Goal: Task Accomplishment & Management: Use online tool/utility

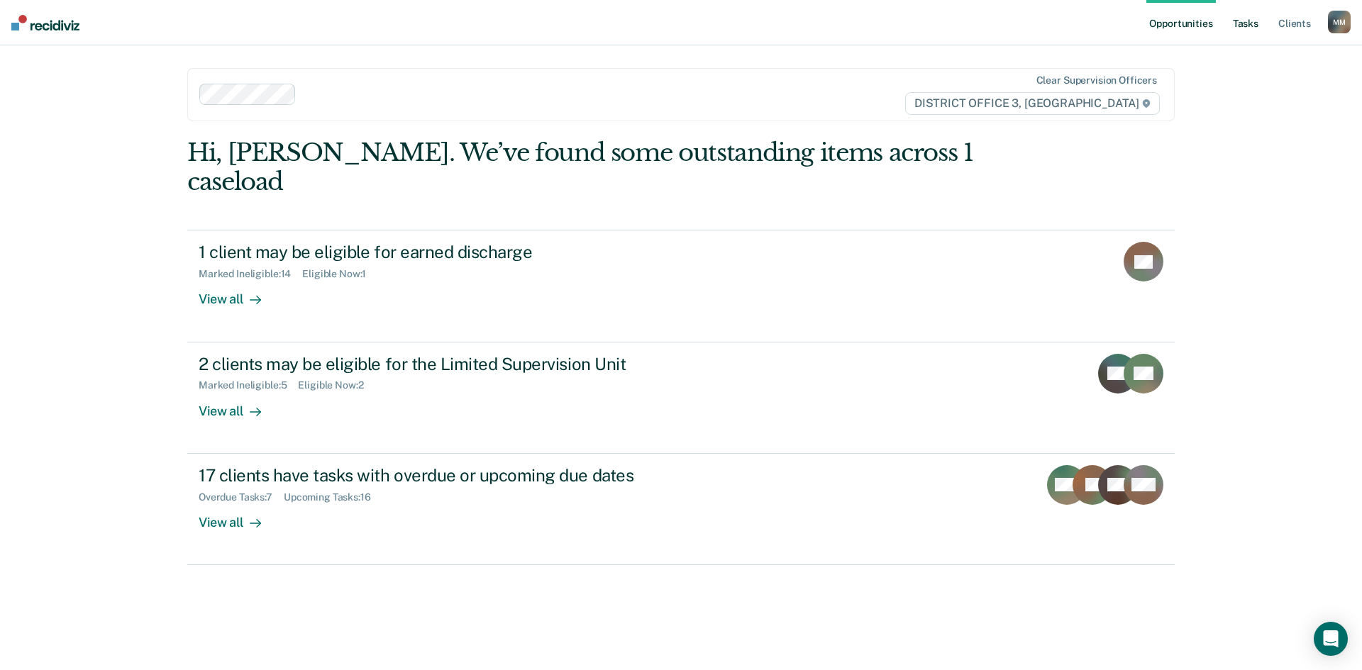
click at [1247, 28] on link "Tasks" at bounding box center [1245, 22] width 31 height 45
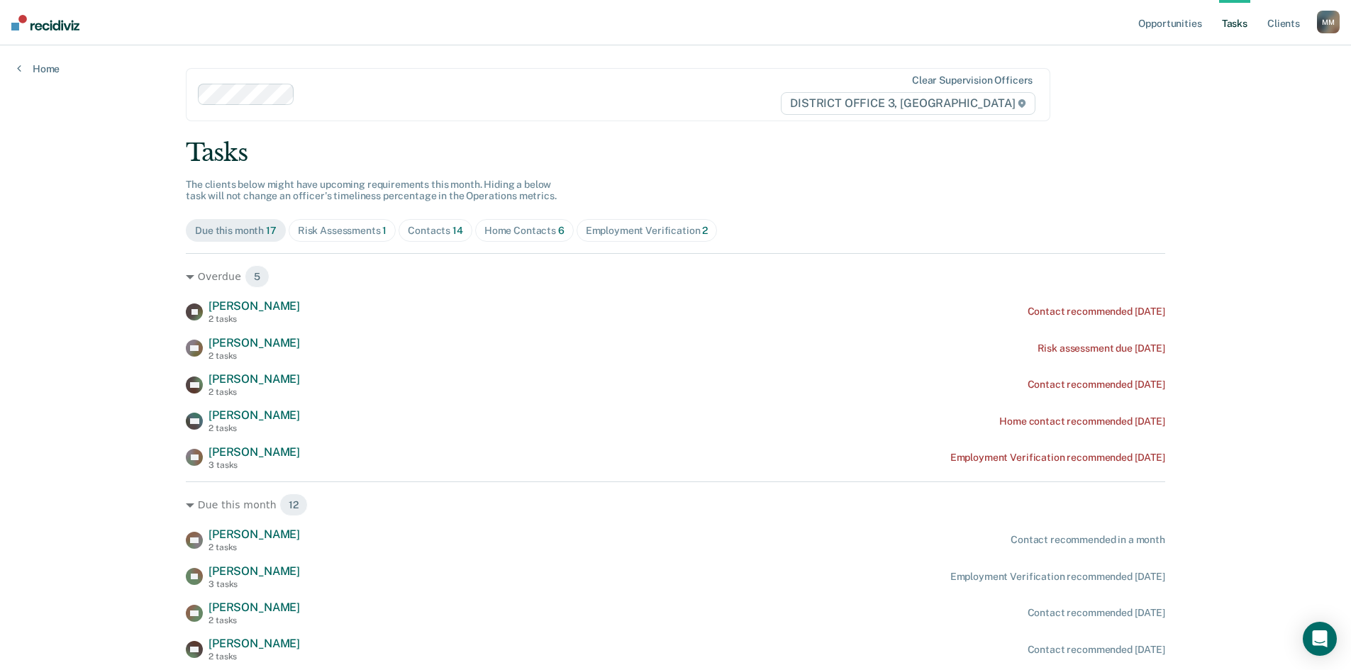
click at [330, 223] on span "Risk Assessments 1" at bounding box center [343, 230] width 108 height 23
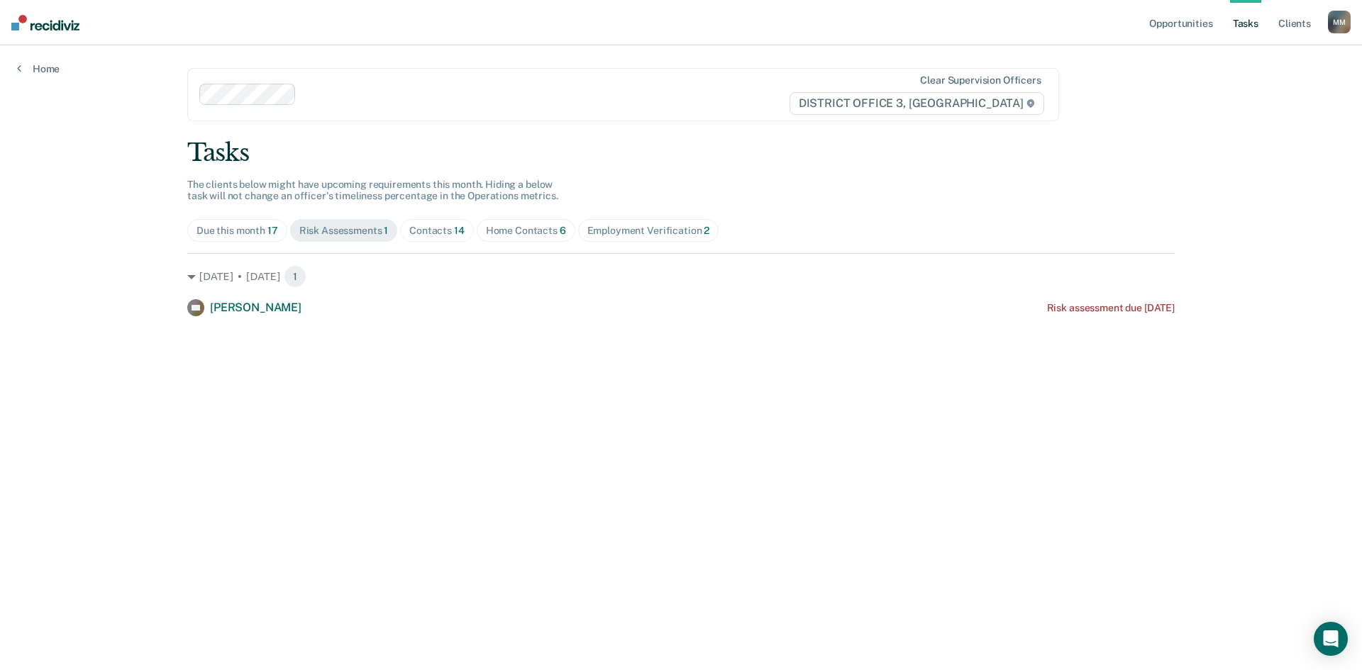
click at [416, 223] on span "Contacts 14" at bounding box center [437, 230] width 74 height 23
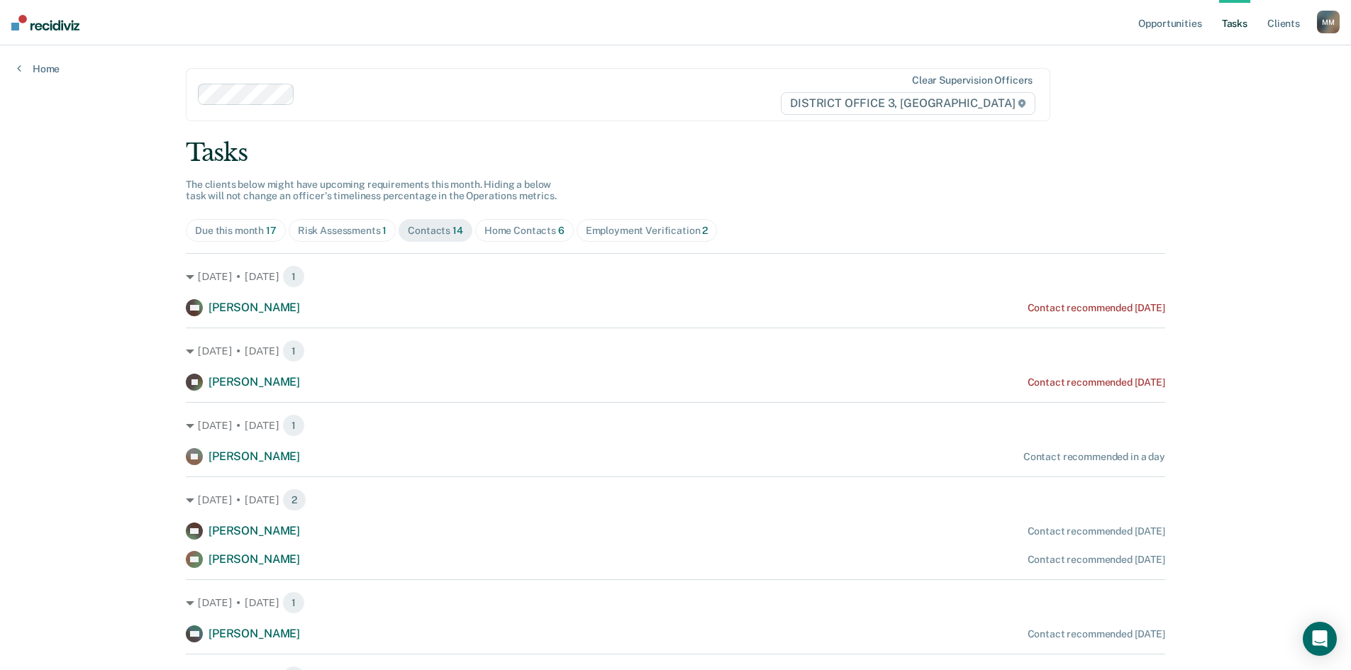
click at [514, 230] on div "Home Contacts 6" at bounding box center [524, 231] width 80 height 12
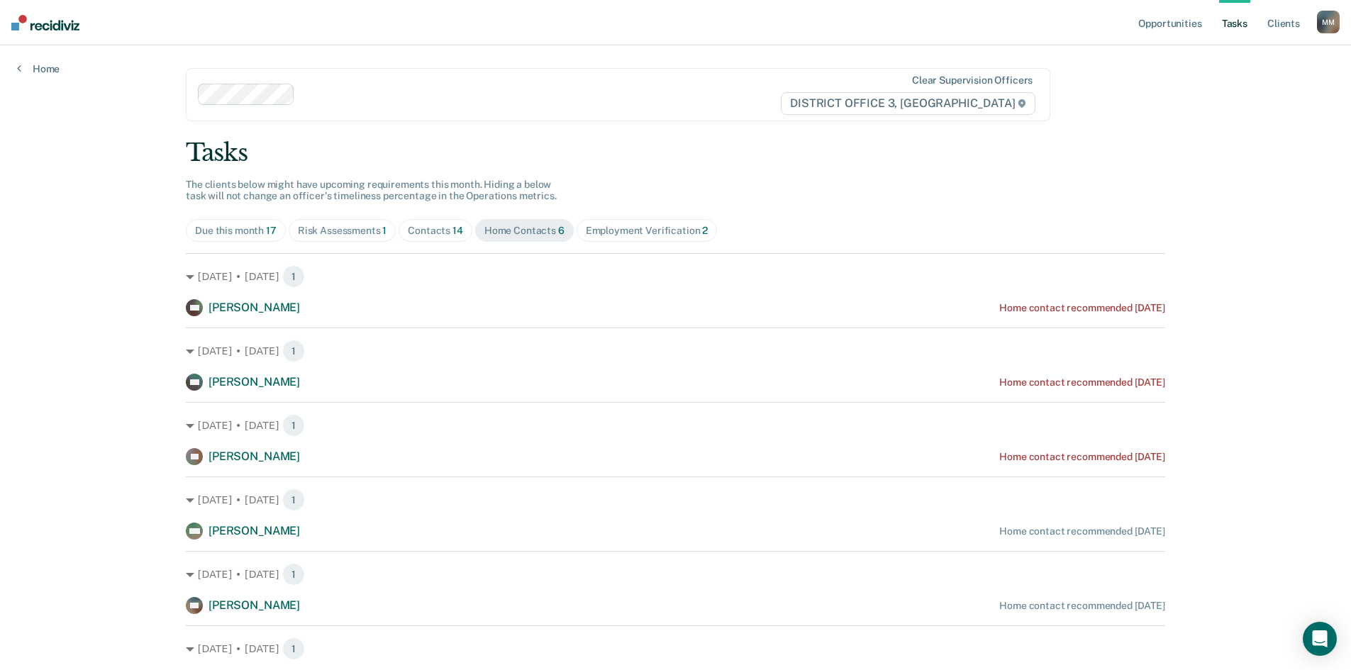
click at [603, 218] on div "Tasks The clients below might have upcoming requirements this month. Hiding a b…" at bounding box center [675, 413] width 979 height 550
click at [610, 234] on div "Employment Verification 2" at bounding box center [647, 231] width 123 height 12
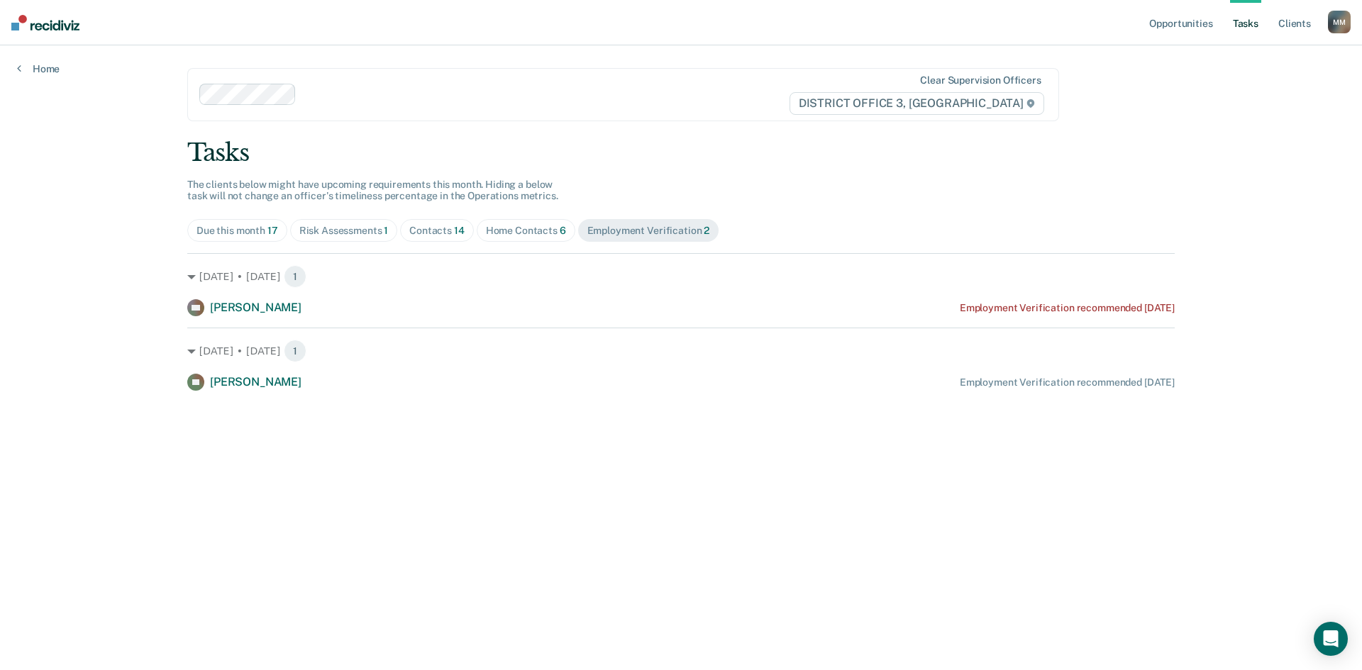
click at [240, 227] on div "Due this month 17" at bounding box center [237, 231] width 82 height 12
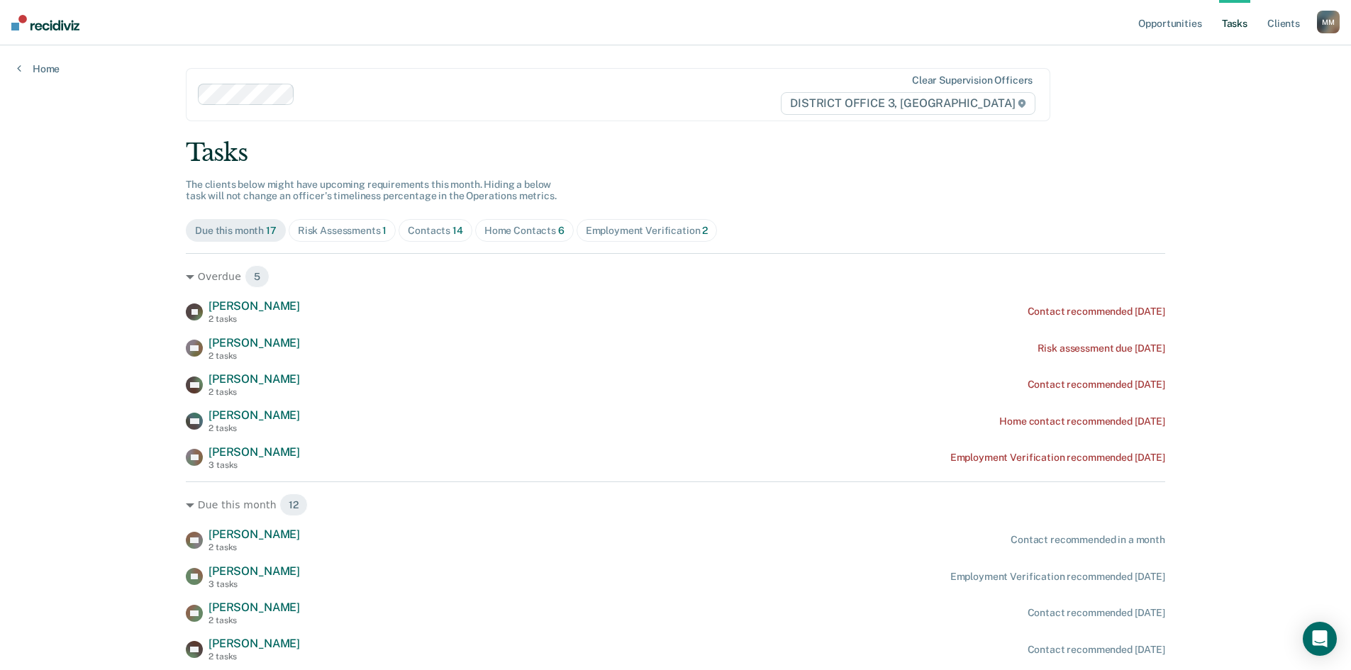
click at [352, 230] on div "Risk Assessments 1" at bounding box center [342, 231] width 89 height 12
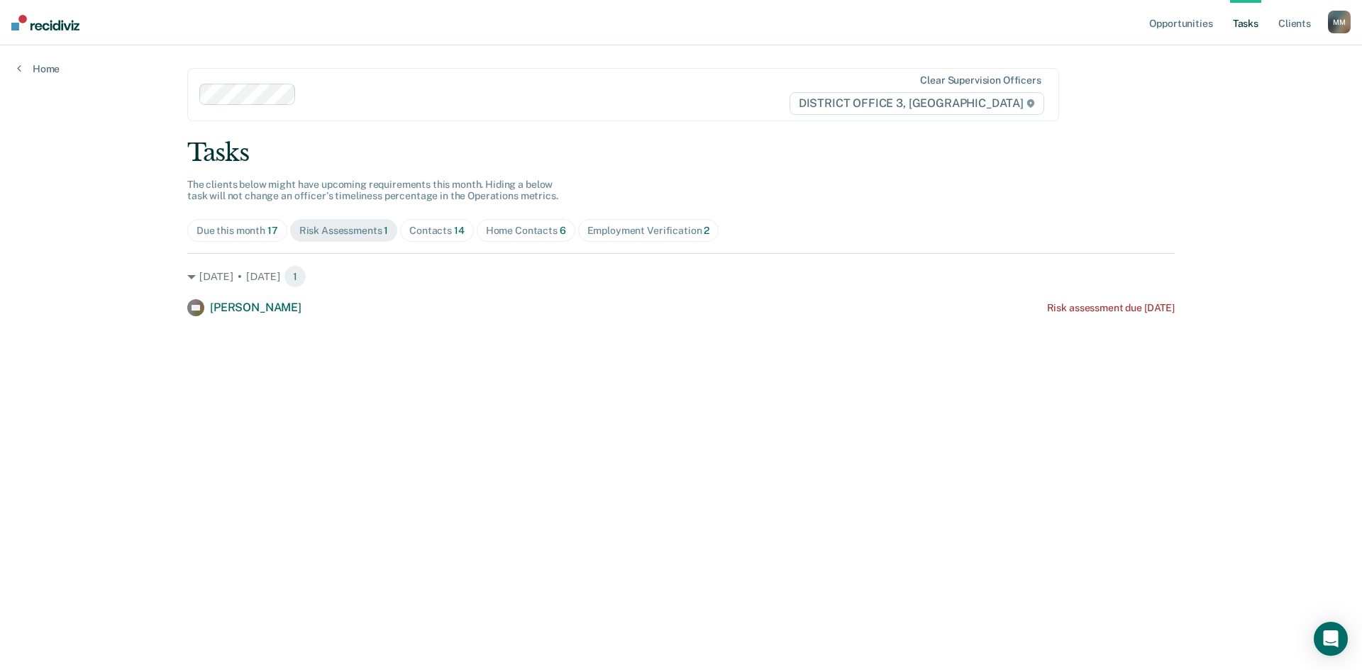
click at [454, 226] on span "14" at bounding box center [459, 230] width 11 height 11
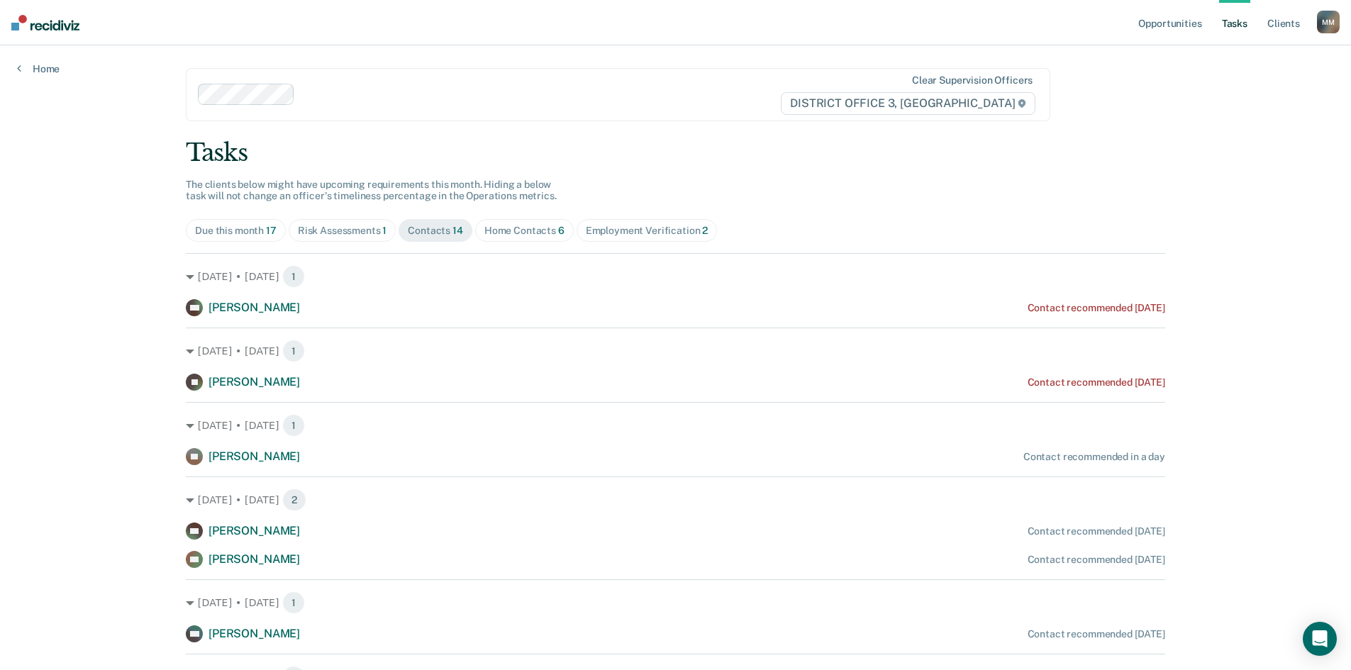
click at [533, 239] on span "Home Contacts 6" at bounding box center [524, 230] width 99 height 23
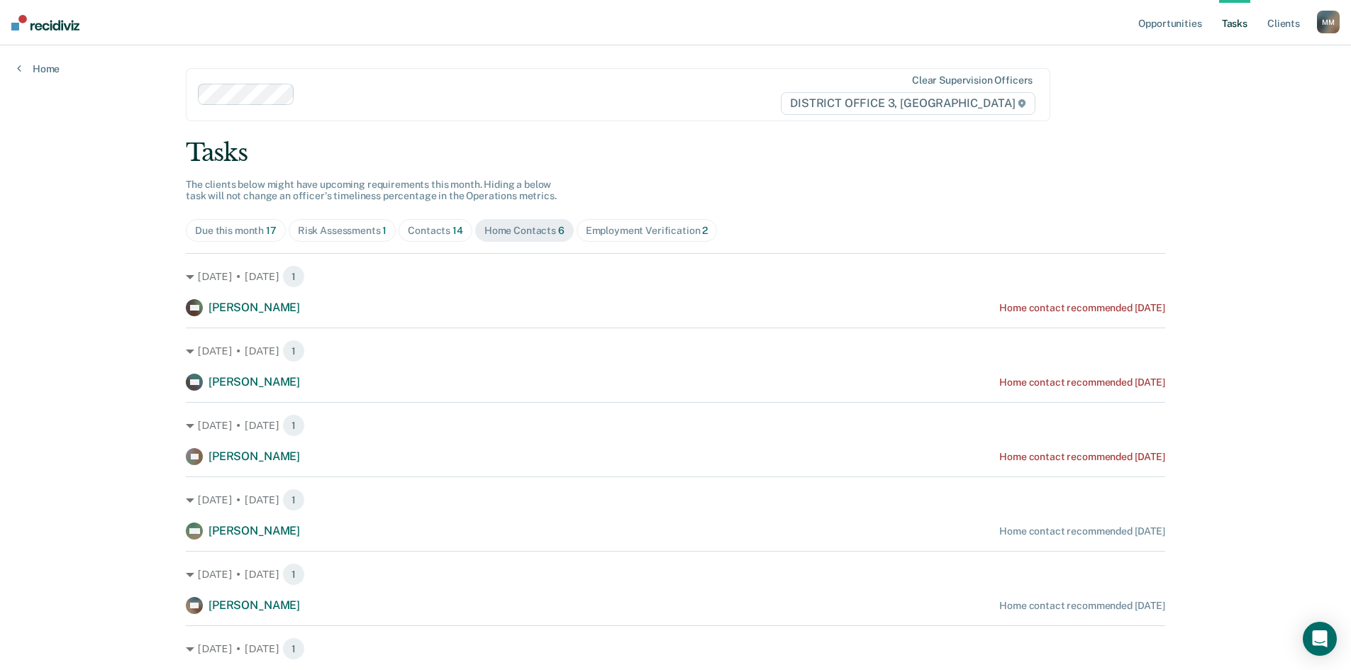
click at [637, 229] on div "Employment Verification 2" at bounding box center [647, 231] width 123 height 12
